Goal: Task Accomplishment & Management: Manage account settings

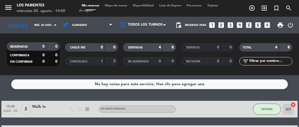
click at [50, 24] on input "mié. 20 ago." at bounding box center [51, 25] width 38 height 9
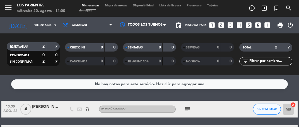
click at [49, 28] on input "vie. 22 ago." at bounding box center [51, 25] width 38 height 9
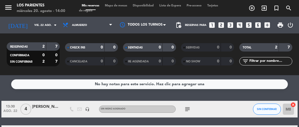
type input "sáb. 23 ago."
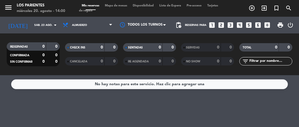
click at [231, 25] on icon "looks_3" at bounding box center [230, 24] width 7 height 7
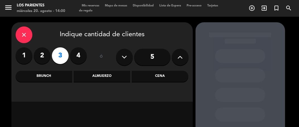
click at [109, 82] on div "Almuerzo" at bounding box center [102, 76] width 57 height 11
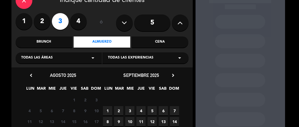
scroll to position [36, 0]
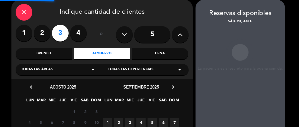
scroll to position [22, 0]
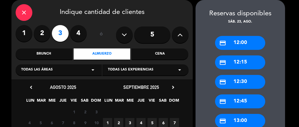
click at [250, 121] on div "credit_card 13:00" at bounding box center [240, 121] width 50 height 14
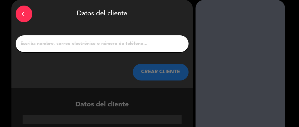
click at [143, 44] on input "1" at bounding box center [102, 44] width 165 height 8
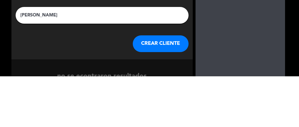
type input "[PERSON_NAME]"
click at [197, 75] on div at bounding box center [241, 91] width 90 height 139
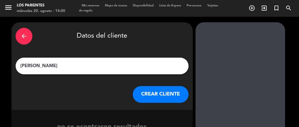
click at [156, 95] on button "CREAR CLIENTE" at bounding box center [161, 94] width 56 height 17
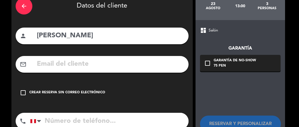
scroll to position [37, 0]
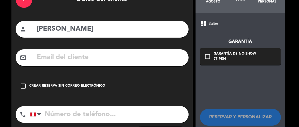
click at [93, 84] on div "Crear reserva sin correo electrónico" at bounding box center [67, 86] width 76 height 6
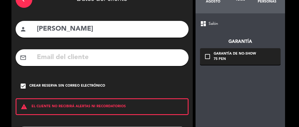
scroll to position [61, 0]
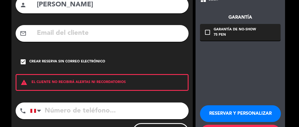
click at [247, 111] on button "RESERVAR Y PERSONALIZAR" at bounding box center [240, 113] width 81 height 17
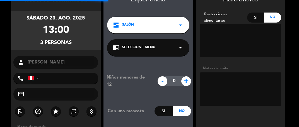
scroll to position [22, 0]
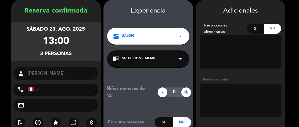
click at [238, 95] on textarea at bounding box center [240, 100] width 81 height 33
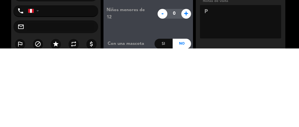
type textarea "Pr"
type textarea "PR 200"
click at [291, 102] on booking-confirmed "Reserva confirmada [DATE] 13:00 3 personas person [PERSON_NAME] phone [GEOGRAPH…" at bounding box center [150, 97] width 288 height 195
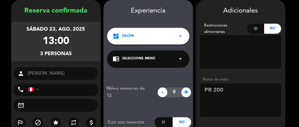
scroll to position [70, 0]
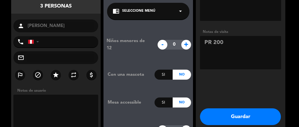
click at [245, 121] on button "Guardar" at bounding box center [240, 117] width 81 height 17
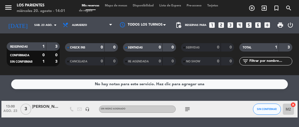
click at [191, 109] on icon "subject" at bounding box center [187, 109] width 7 height 7
click at [235, 115] on div at bounding box center [230, 109] width 15 height 16
click at [55, 28] on icon "arrow_drop_down" at bounding box center [55, 25] width 7 height 7
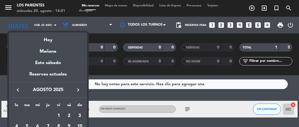
click at [101, 24] on div at bounding box center [149, 63] width 299 height 127
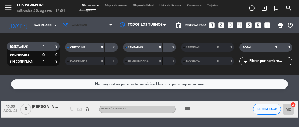
click at [107, 20] on span "Almuerzo" at bounding box center [87, 25] width 55 height 12
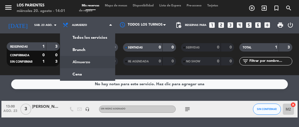
click at [88, 71] on div "menu [GEOGRAPHIC_DATA] [DATE] 20. agosto - 14:01 Mis reservas Mapa de mesas Dis…" at bounding box center [149, 37] width 299 height 75
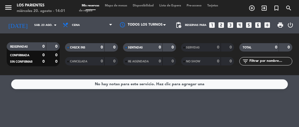
click at [46, 26] on input "sáb. 23 ago." at bounding box center [51, 25] width 38 height 9
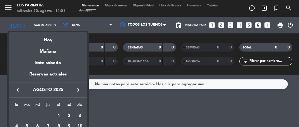
click at [66, 38] on div "Hoy" at bounding box center [48, 37] width 78 height 11
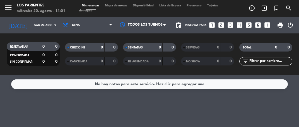
type input "mié. 20 ago."
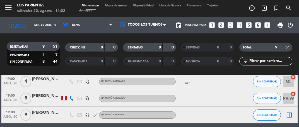
scroll to position [16, 0]
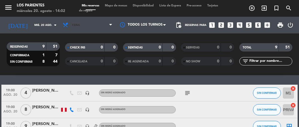
click at [110, 25] on icon at bounding box center [110, 25] width 3 height 4
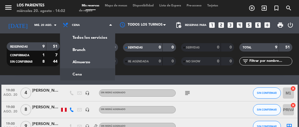
click at [99, 58] on div "menu [GEOGRAPHIC_DATA] [DATE] 20. agosto - 14:02 Mis reservas Mapa de mesas Dis…" at bounding box center [149, 37] width 299 height 75
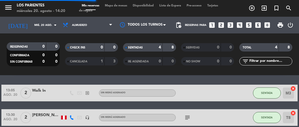
click at [125, 5] on span "Mapa de mesas" at bounding box center [116, 5] width 28 height 3
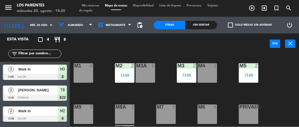
click at [128, 109] on div at bounding box center [124, 107] width 9 height 5
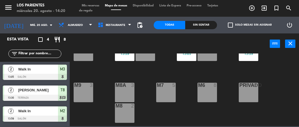
scroll to position [22, 0]
click at [127, 90] on div "M8A 3" at bounding box center [125, 93] width 20 height 20
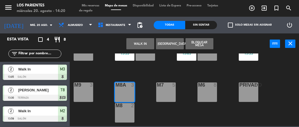
click at [127, 114] on div "M8 2" at bounding box center [125, 113] width 20 height 20
click at [144, 40] on button "WALK IN" at bounding box center [140, 43] width 28 height 11
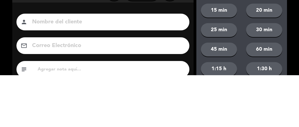
click at [9, 65] on div "close Indique cantidad de clientes 1 2 3 4 ó remove 5 add Nombre del cliente pe…" at bounding box center [149, 94] width 299 height 189
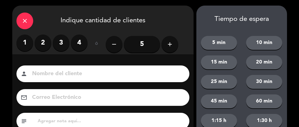
click at [61, 39] on label "3" at bounding box center [61, 43] width 17 height 17
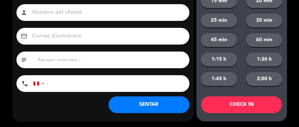
click at [170, 103] on button "SENTAR" at bounding box center [149, 105] width 81 height 17
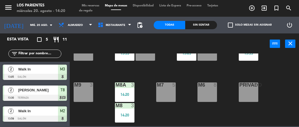
click at [43, 24] on input "mié. 20 ago." at bounding box center [46, 25] width 38 height 9
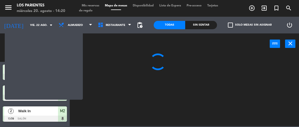
scroll to position [0, 0]
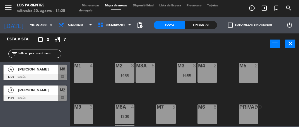
click at [49, 21] on input "vie. 22 ago." at bounding box center [46, 25] width 38 height 9
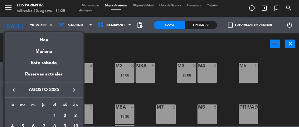
click at [59, 41] on div "Hoy" at bounding box center [44, 37] width 78 height 11
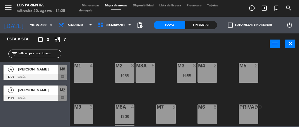
type input "mié. 20 ago."
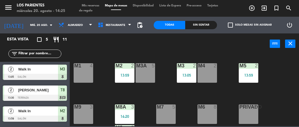
scroll to position [60, 0]
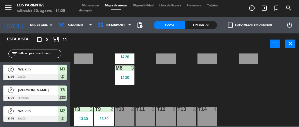
click at [51, 91] on span "[PERSON_NAME]" at bounding box center [38, 90] width 40 height 6
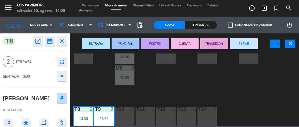
click at [247, 42] on button "SERVIR" at bounding box center [244, 43] width 28 height 11
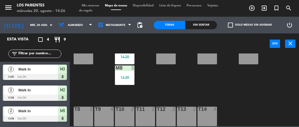
click at [149, 115] on div "T11 2" at bounding box center [146, 117] width 20 height 20
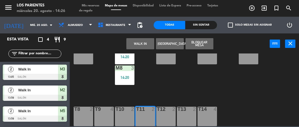
click at [169, 118] on div "T12 2" at bounding box center [166, 117] width 20 height 20
click at [145, 43] on button "WALK IN" at bounding box center [140, 43] width 28 height 11
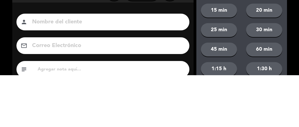
click at [11, 66] on div "close Indique cantidad de clientes 1 2 3 4 ó remove 5 add Nombre del cliente pe…" at bounding box center [149, 94] width 299 height 189
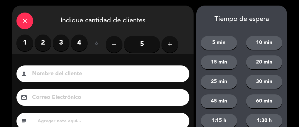
click at [47, 41] on label "2" at bounding box center [43, 43] width 17 height 17
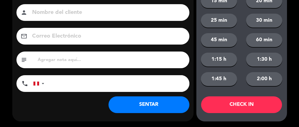
click at [167, 107] on button "SENTAR" at bounding box center [149, 105] width 81 height 17
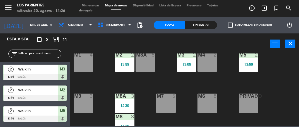
scroll to position [9, 0]
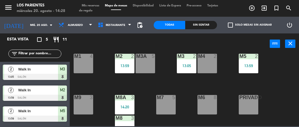
click at [90, 5] on span "Mis reservas" at bounding box center [90, 5] width 23 height 3
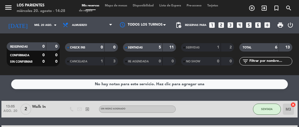
click at [241, 24] on icon "looks_4" at bounding box center [239, 24] width 7 height 7
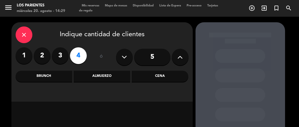
click at [161, 76] on div "Cena" at bounding box center [160, 76] width 57 height 11
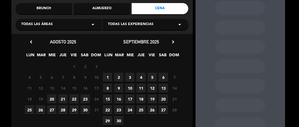
scroll to position [66, 0]
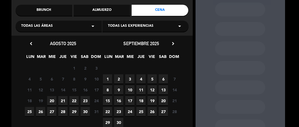
click at [54, 110] on span "27" at bounding box center [51, 111] width 9 height 9
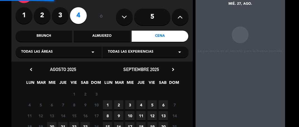
scroll to position [22, 0]
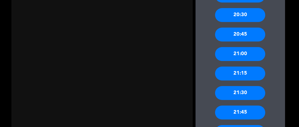
click at [250, 53] on div "21:00" at bounding box center [240, 54] width 50 height 14
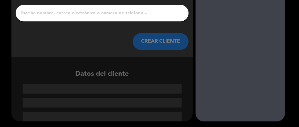
scroll to position [26, 0]
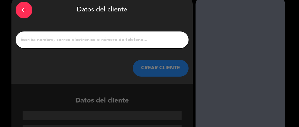
click at [158, 36] on input "1" at bounding box center [102, 40] width 165 height 8
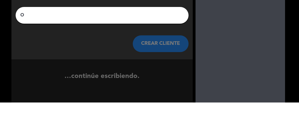
scroll to position [13, 0]
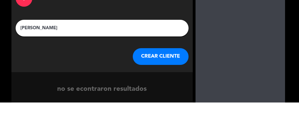
type input "[PERSON_NAME]"
click at [184, 38] on div "arrow_back Datos del cliente [PERSON_NAME] CREAR CLIENTE" at bounding box center [101, 53] width 181 height 88
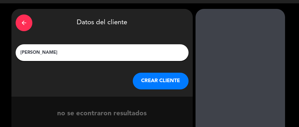
click at [170, 77] on button "CREAR CLIENTE" at bounding box center [161, 81] width 56 height 17
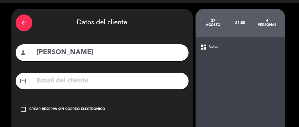
scroll to position [40, 0]
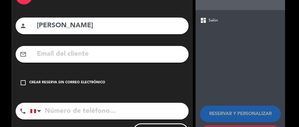
click at [83, 81] on div "Crear reserva sin correo electrónico" at bounding box center [67, 83] width 76 height 6
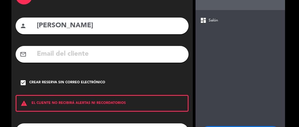
scroll to position [61, 0]
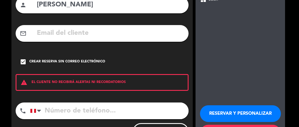
click at [245, 116] on button "RESERVAR Y PERSONALIZAR" at bounding box center [240, 113] width 81 height 17
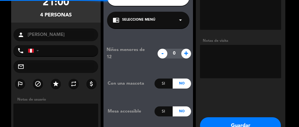
scroll to position [22, 0]
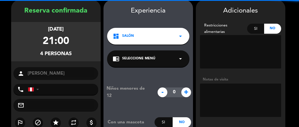
click at [241, 98] on textarea at bounding box center [240, 100] width 81 height 33
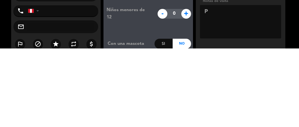
type textarea "Pr"
type textarea "PR 250"
click at [290, 98] on booking-confirmed "Reserva confirmada [DATE] 21:00 4 personas person [PERSON_NAME] phone [GEOGRAPH…" at bounding box center [150, 97] width 288 height 195
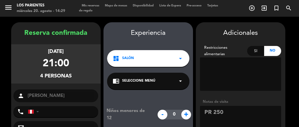
scroll to position [70, 0]
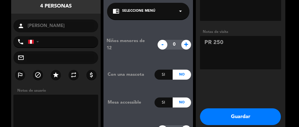
click at [256, 120] on button "Guardar" at bounding box center [240, 117] width 81 height 17
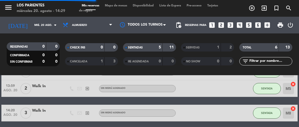
scroll to position [59, 0]
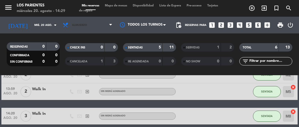
click at [107, 24] on span "Almuerzo" at bounding box center [87, 25] width 55 height 12
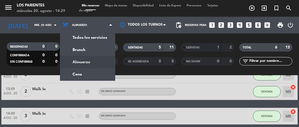
click at [93, 74] on div "menu [GEOGRAPHIC_DATA] [DATE] 20. agosto - 14:29 Mis reservas Mapa de mesas Dis…" at bounding box center [149, 37] width 299 height 75
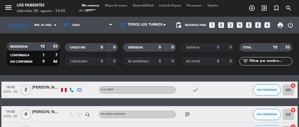
scroll to position [20, 0]
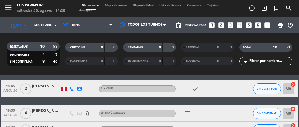
click at [194, 113] on div "subject" at bounding box center [199, 113] width 47 height 16
click at [185, 115] on icon "subject" at bounding box center [187, 113] width 7 height 7
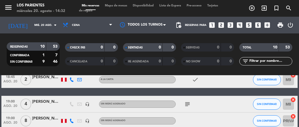
scroll to position [20, 0]
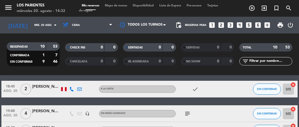
click at [189, 115] on icon "subject" at bounding box center [187, 113] width 7 height 7
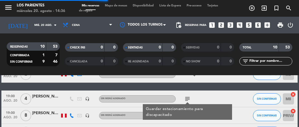
scroll to position [35, 0]
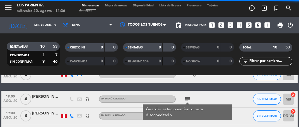
click at [126, 1] on div "menu [GEOGRAPHIC_DATA] [DATE] 20. agosto - 14:36 Mis reservas Mapa de mesas Dis…" at bounding box center [149, 8] width 299 height 17
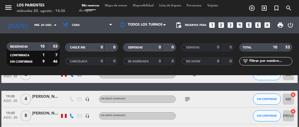
click at [120, 6] on span "Mapa de mesas" at bounding box center [116, 5] width 28 height 3
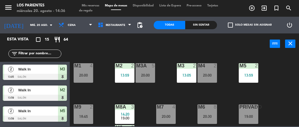
click at [191, 73] on div "13:05" at bounding box center [187, 75] width 20 height 4
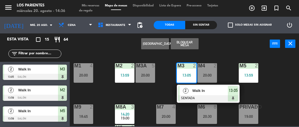
click at [207, 95] on div at bounding box center [208, 98] width 60 height 6
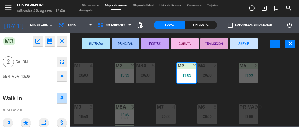
click at [248, 44] on button "SERVIR" at bounding box center [244, 43] width 28 height 11
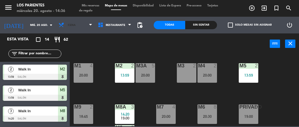
click at [90, 26] on icon at bounding box center [90, 25] width 3 height 4
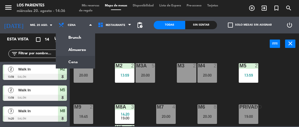
click at [85, 47] on ng-component "menu [GEOGRAPHIC_DATA] [DATE] 20. agosto - 14:36 Mis reservas Mapa de mesas Dis…" at bounding box center [149, 63] width 299 height 126
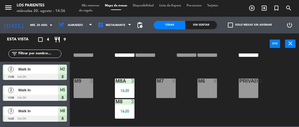
scroll to position [26, 0]
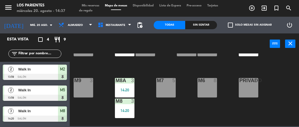
click at [96, 4] on span "Mis reservas" at bounding box center [90, 5] width 23 height 3
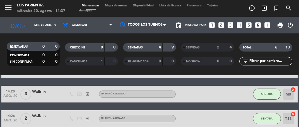
scroll to position [57, 0]
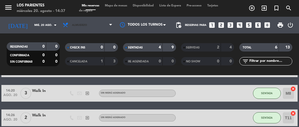
click at [107, 26] on span "Almuerzo" at bounding box center [87, 25] width 55 height 12
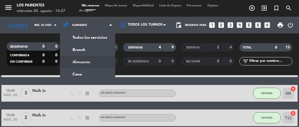
click at [95, 76] on ng-component "menu [GEOGRAPHIC_DATA] [DATE] 20. agosto - 14:37 Mis reservas Mapa de mesas Dis…" at bounding box center [149, 63] width 299 height 127
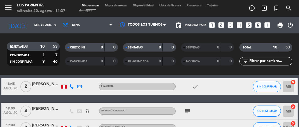
scroll to position [24, 0]
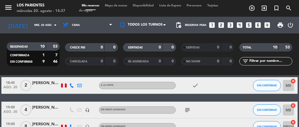
click at [188, 110] on icon "subject" at bounding box center [187, 110] width 7 height 7
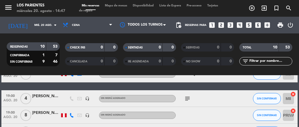
scroll to position [35, 0]
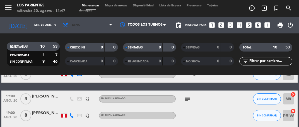
click at [107, 19] on span "Cena" at bounding box center [87, 25] width 55 height 12
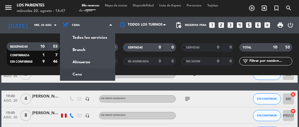
click at [102, 62] on div "menu [GEOGRAPHIC_DATA] [DATE] 20. agosto - 14:47 Mis reservas Mapa de mesas Dis…" at bounding box center [149, 37] width 299 height 75
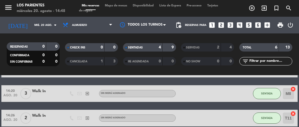
scroll to position [57, 0]
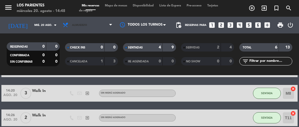
click at [107, 26] on span "Almuerzo" at bounding box center [87, 25] width 55 height 12
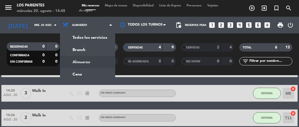
click at [99, 75] on ng-component "menu [GEOGRAPHIC_DATA] [DATE] 20. agosto - 14:48 Mis reservas Mapa de mesas Dis…" at bounding box center [149, 63] width 299 height 127
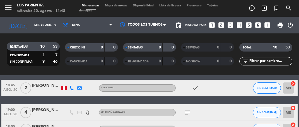
scroll to position [21, 0]
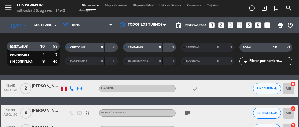
click at [185, 114] on icon "subject" at bounding box center [187, 113] width 7 height 7
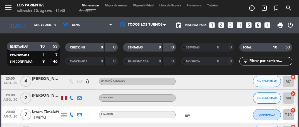
scroll to position [141, 0]
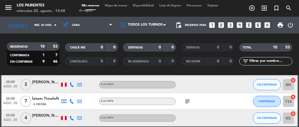
click at [190, 98] on icon "subject" at bounding box center [187, 101] width 7 height 7
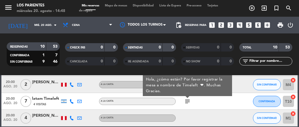
click at [234, 117] on div at bounding box center [230, 118] width 15 height 16
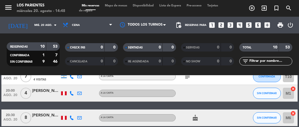
scroll to position [165, 0]
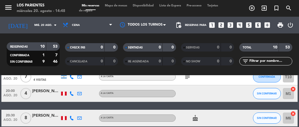
click at [197, 121] on icon "cake" at bounding box center [195, 118] width 7 height 7
click at [236, 87] on div at bounding box center [230, 93] width 15 height 16
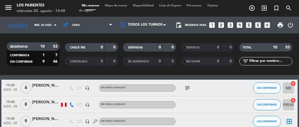
scroll to position [0, 0]
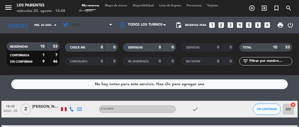
click at [105, 24] on span "Cena" at bounding box center [87, 25] width 55 height 12
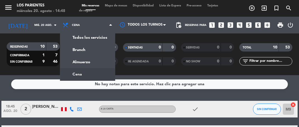
click at [97, 65] on div "menu [GEOGRAPHIC_DATA] [DATE] 20. agosto - 14:48 Mis reservas Mapa de mesas Dis…" at bounding box center [149, 37] width 299 height 75
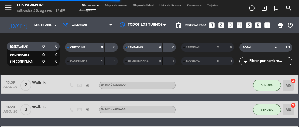
scroll to position [57, 0]
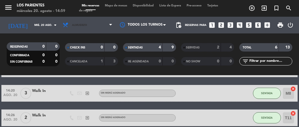
click at [109, 24] on span "Almuerzo" at bounding box center [87, 25] width 55 height 12
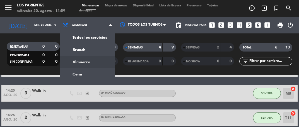
click at [97, 75] on div "menu [GEOGRAPHIC_DATA] [DATE] 20. agosto - 14:59 Mis reservas Mapa de mesas Dis…" at bounding box center [149, 37] width 299 height 75
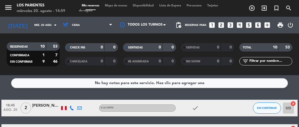
scroll to position [0, 0]
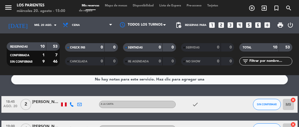
scroll to position [14, 0]
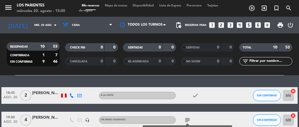
click at [233, 112] on div at bounding box center [230, 120] width 15 height 16
click at [187, 120] on icon "subject" at bounding box center [187, 120] width 7 height 7
click at [189, 122] on icon "subject" at bounding box center [187, 120] width 7 height 7
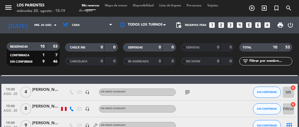
scroll to position [42, 0]
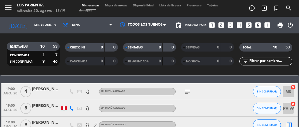
click at [190, 93] on icon "subject" at bounding box center [187, 91] width 7 height 7
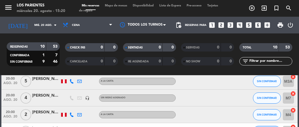
scroll to position [112, 0]
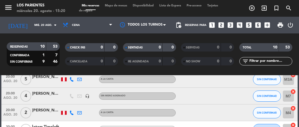
click at [28, 99] on span "4" at bounding box center [25, 96] width 11 height 11
click at [47, 98] on div at bounding box center [46, 99] width 28 height 4
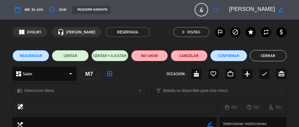
click at [187, 56] on button "Cancelar" at bounding box center [189, 55] width 37 height 11
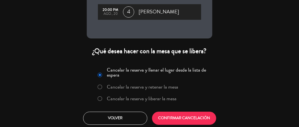
scroll to position [33, 0]
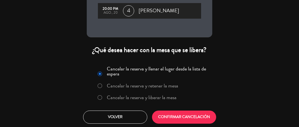
click at [155, 95] on label "Cancelar la reserva y liberar la mesa" at bounding box center [142, 97] width 70 height 5
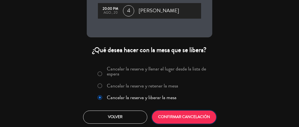
click at [186, 112] on button "CONFIRMAR CANCELACIÓN" at bounding box center [184, 117] width 64 height 13
